Goal: Navigation & Orientation: Find specific page/section

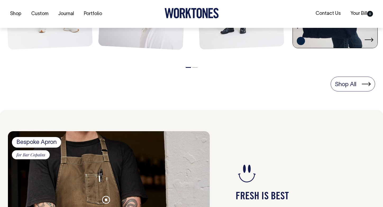
scroll to position [347, 0]
click at [337, 44] on div at bounding box center [335, 41] width 77 height 8
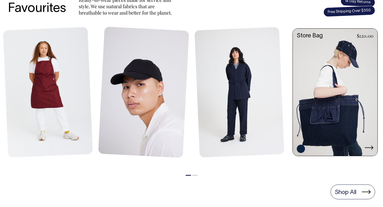
scroll to position [239, 0]
click at [309, 95] on link at bounding box center [335, 93] width 85 height 128
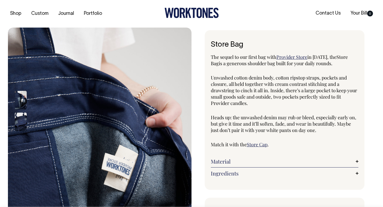
scroll to position [0, 0]
click at [298, 55] on span "Provider Store" at bounding box center [291, 57] width 31 height 6
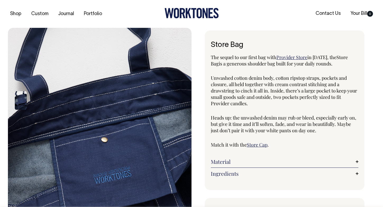
scroll to position [0, 0]
